Goal: Navigation & Orientation: Find specific page/section

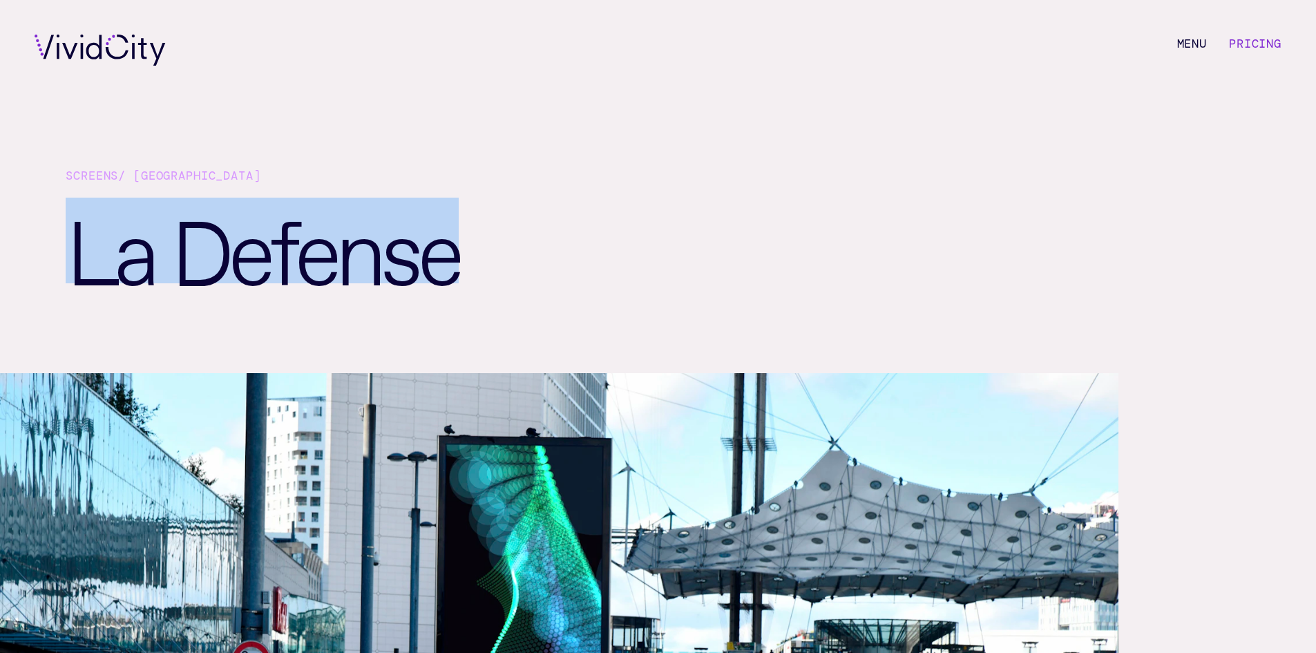
drag, startPoint x: 578, startPoint y: 257, endPoint x: 629, endPoint y: 259, distance: 51.1
click at [629, 259] on h1 "La Defense" at bounding box center [426, 284] width 721 height 175
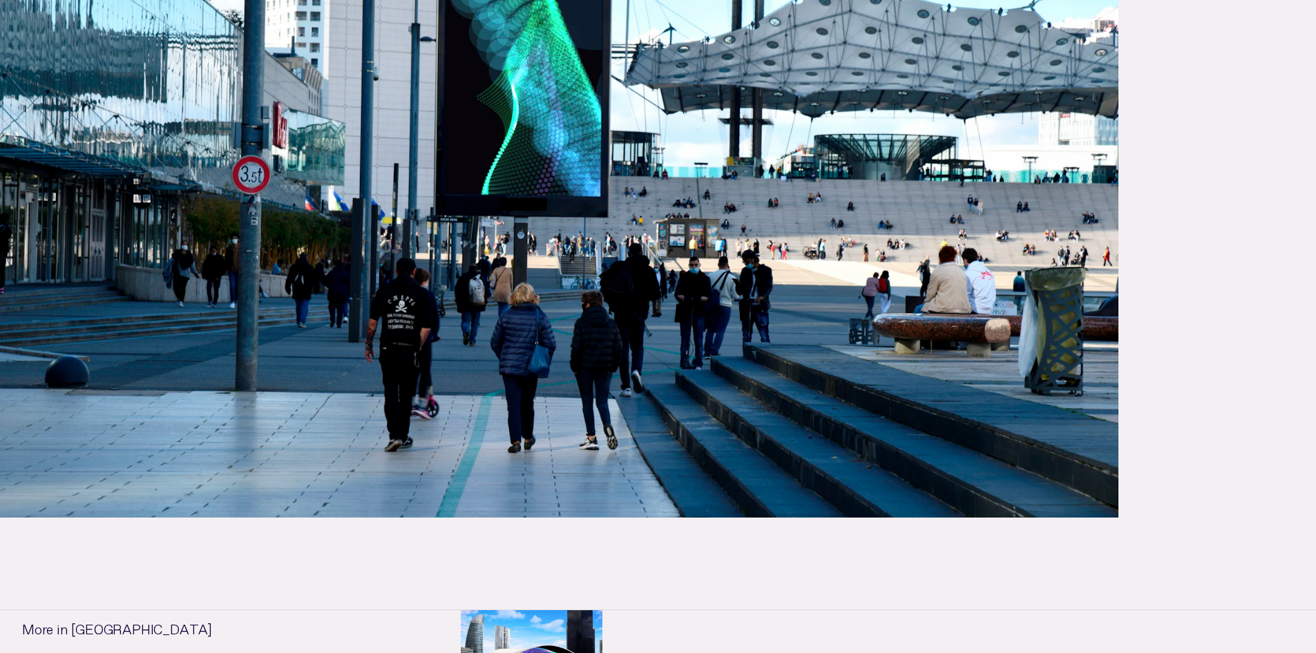
scroll to position [483, 0]
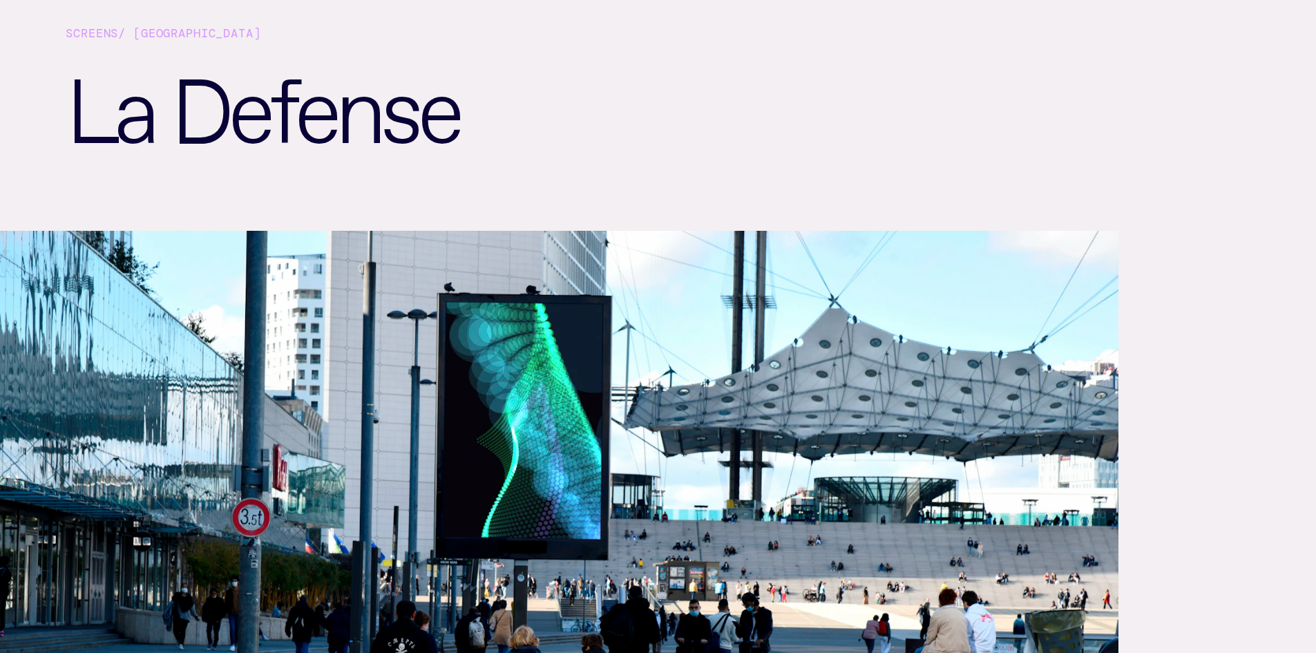
scroll to position [140, 0]
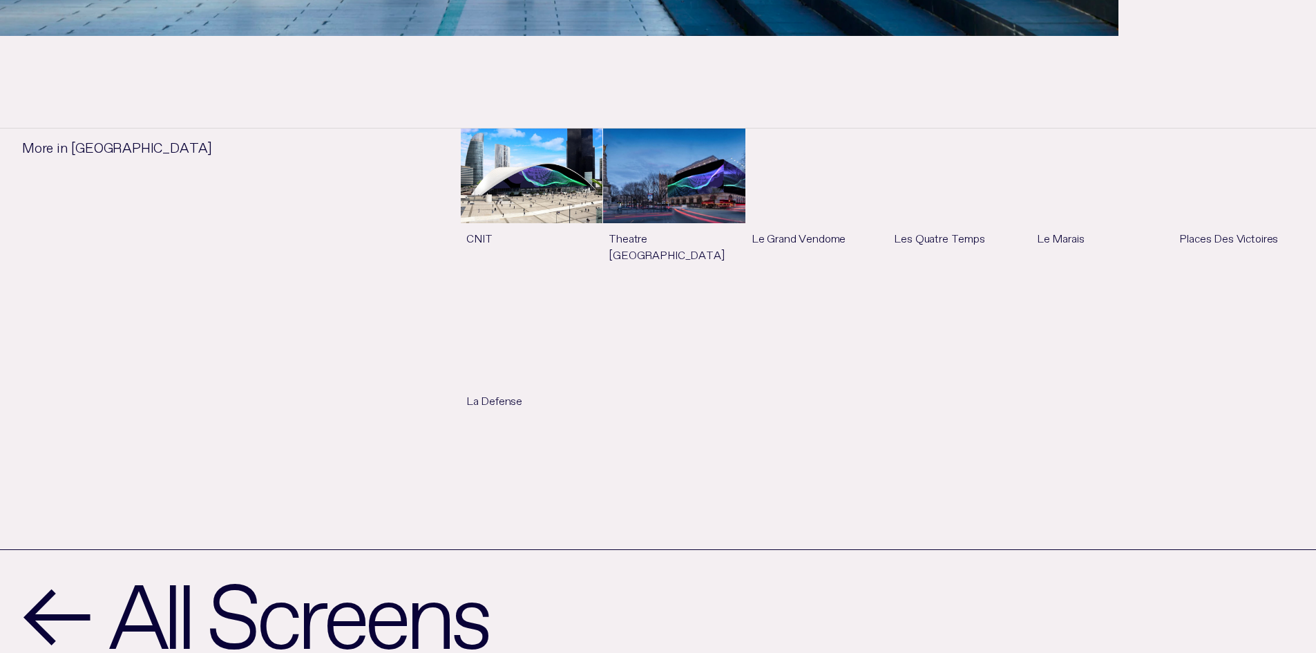
scroll to position [967, 0]
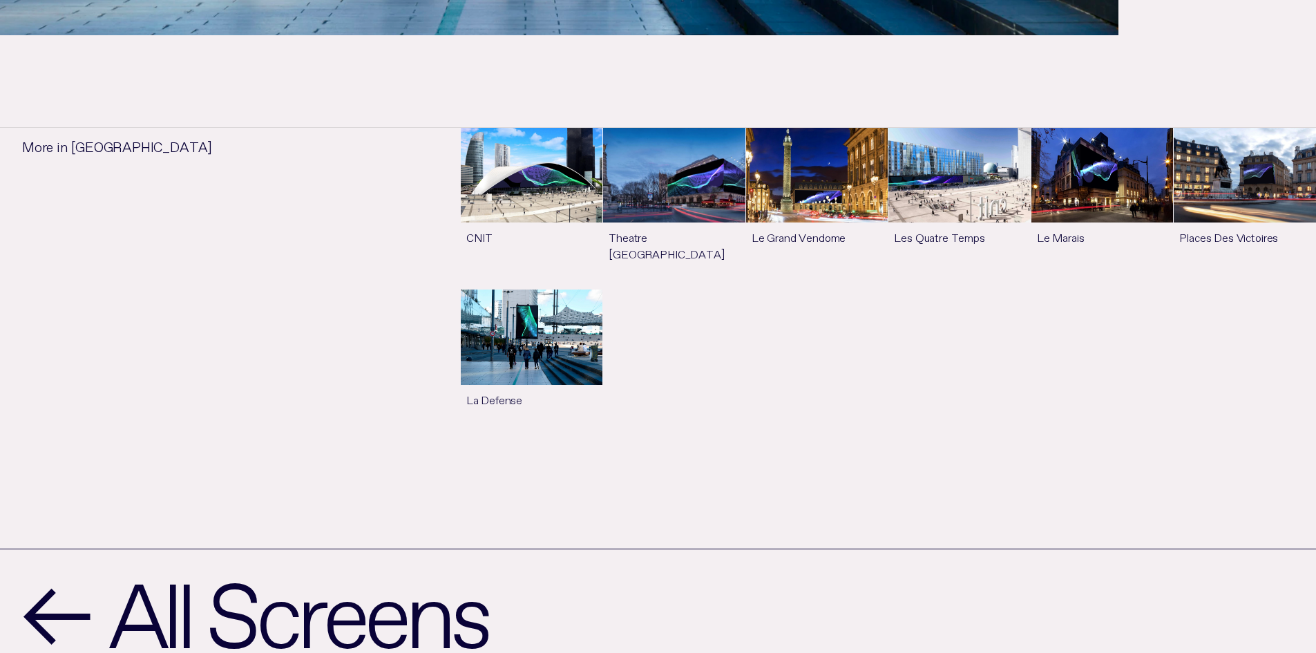
click at [494, 184] on link "See more" at bounding box center [532, 208] width 142 height 161
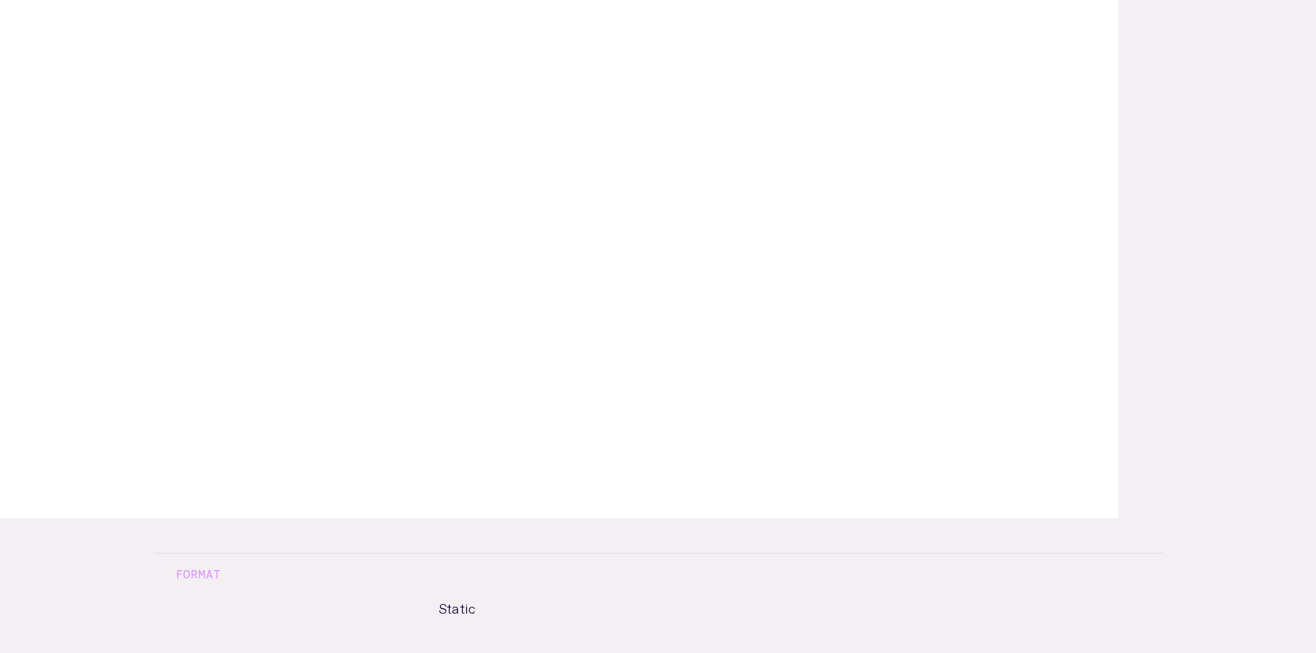
scroll to position [483, 0]
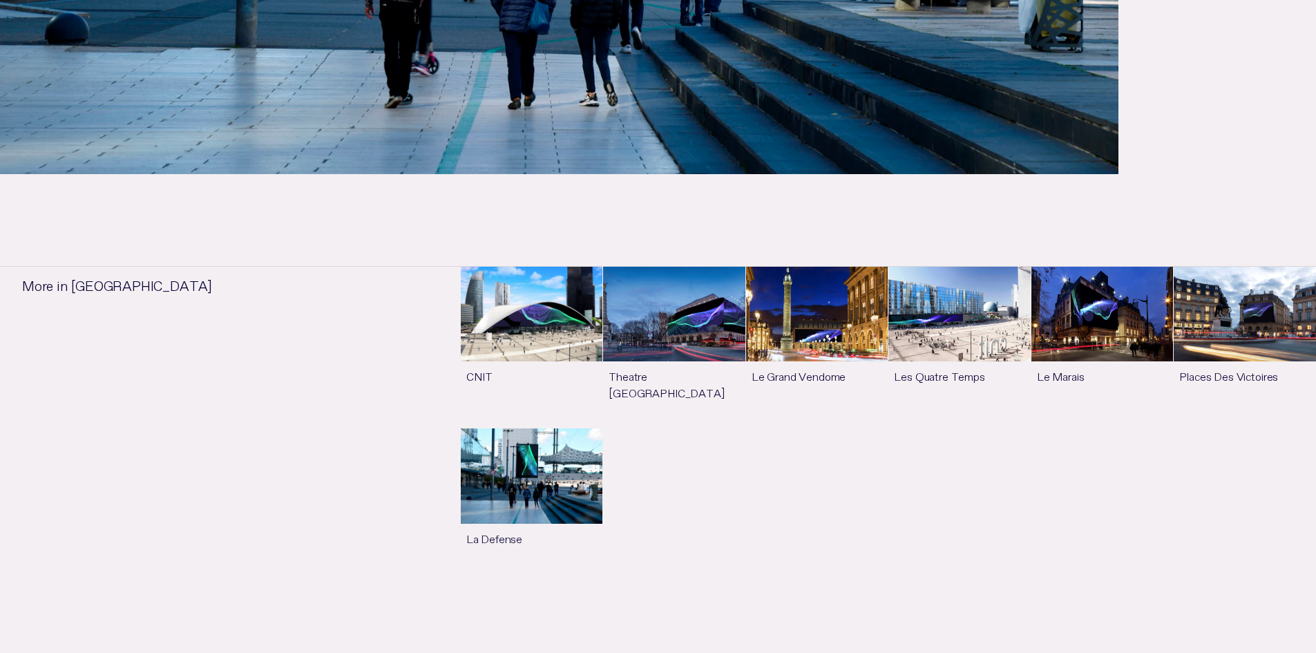
scroll to position [829, 0]
